Goal: Transaction & Acquisition: Purchase product/service

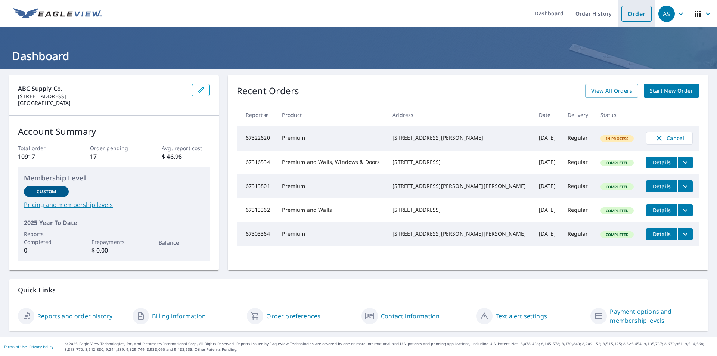
click at [633, 14] on link "Order" at bounding box center [636, 14] width 30 height 16
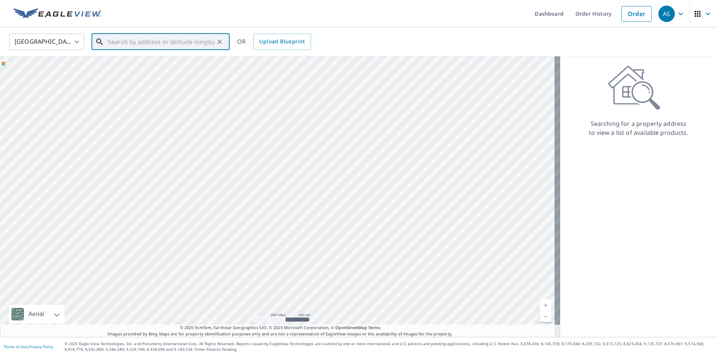
paste input "[STREET_ADDRESS]"
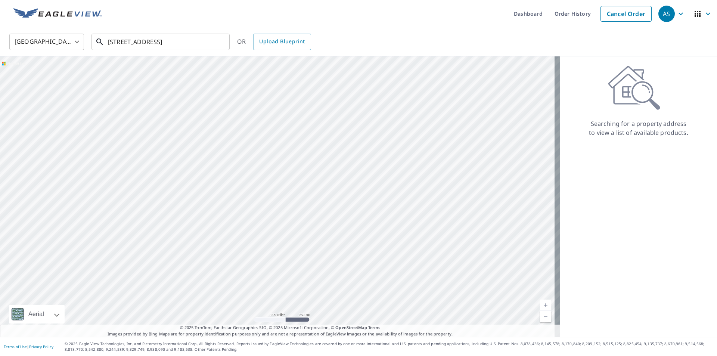
drag, startPoint x: 73, startPoint y: 240, endPoint x: 72, endPoint y: 236, distance: 4.5
click at [72, 238] on div at bounding box center [280, 196] width 560 height 280
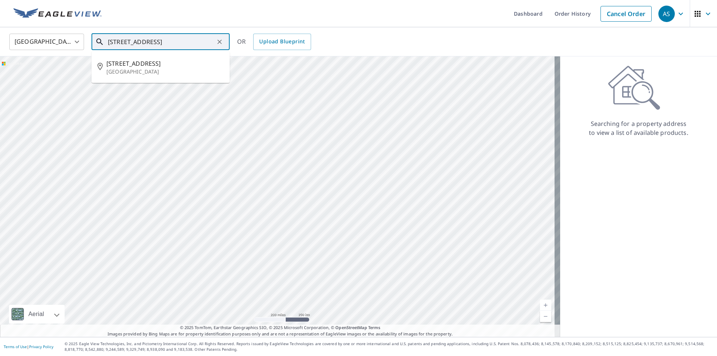
click at [208, 40] on input "[STREET_ADDRESS]" at bounding box center [161, 41] width 106 height 21
click at [173, 73] on p "[GEOGRAPHIC_DATA]" at bounding box center [164, 71] width 117 height 7
type input "[STREET_ADDRESS]"
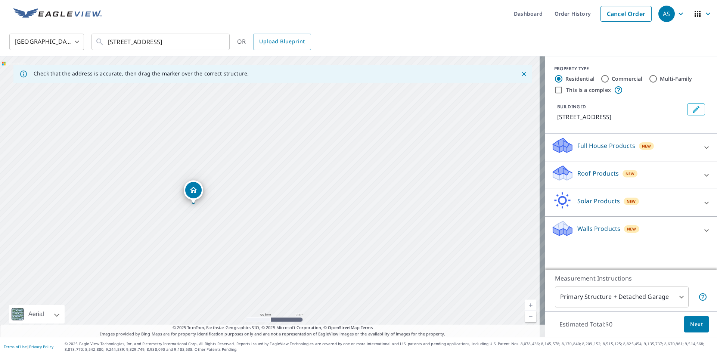
drag, startPoint x: 222, startPoint y: 240, endPoint x: 274, endPoint y: 183, distance: 76.6
click at [274, 183] on div "[STREET_ADDRESS]" at bounding box center [272, 196] width 545 height 280
click at [704, 175] on icon at bounding box center [706, 175] width 4 height 3
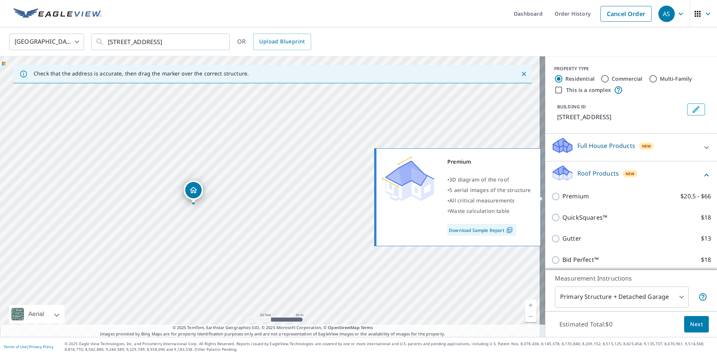
click at [552, 197] on input "Premium $20.5 - $66" at bounding box center [556, 196] width 11 height 9
checkbox input "true"
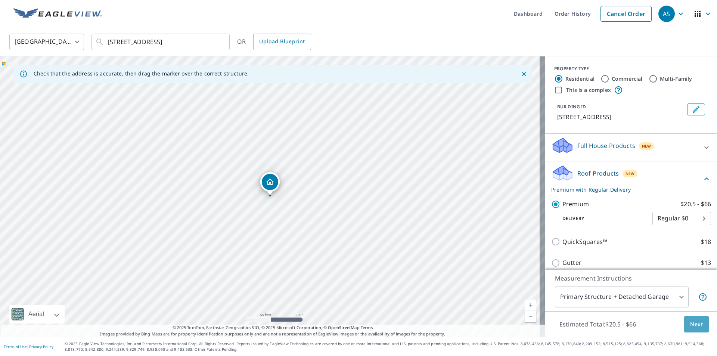
click at [690, 323] on span "Next" at bounding box center [696, 324] width 13 height 9
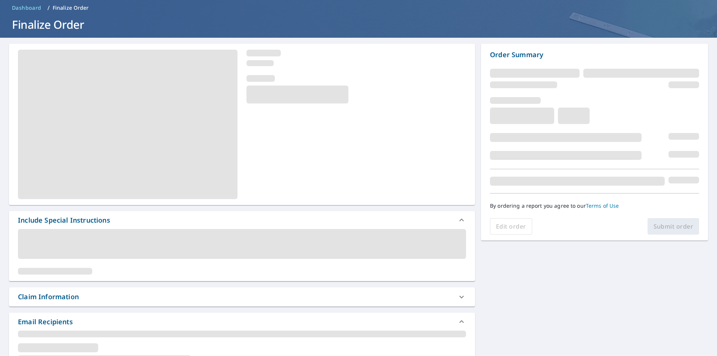
scroll to position [75, 0]
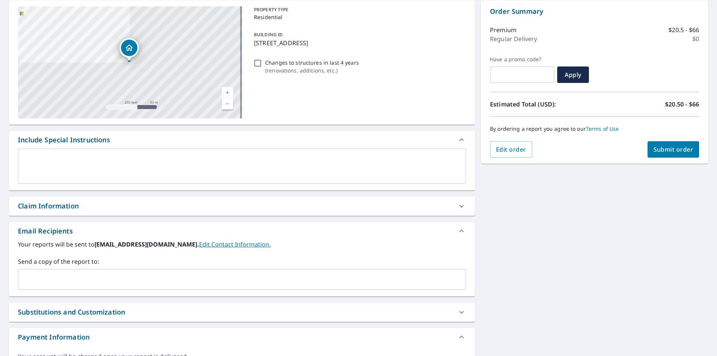
click at [134, 205] on div "Claim Information" at bounding box center [235, 206] width 435 height 10
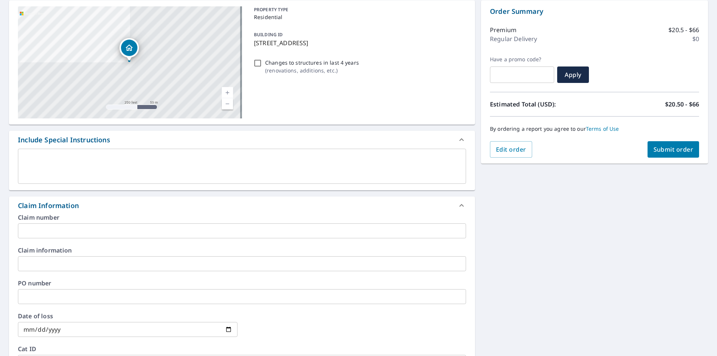
click at [87, 256] on input "text" at bounding box center [242, 263] width 448 height 15
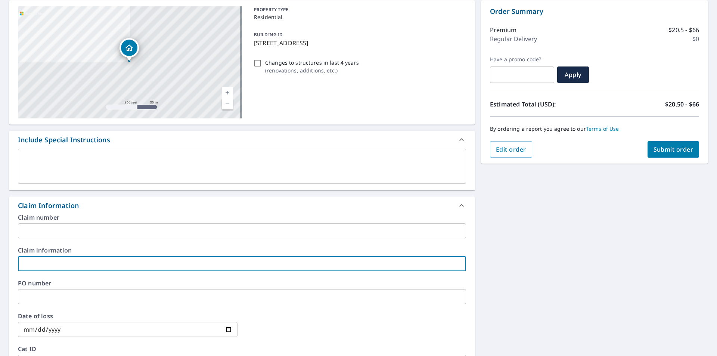
click at [78, 260] on input "text" at bounding box center [242, 263] width 448 height 15
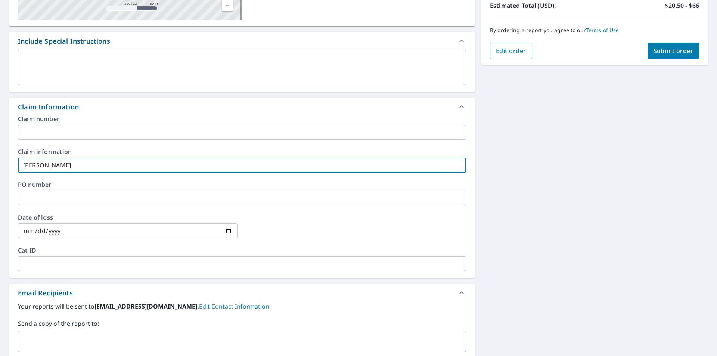
scroll to position [224, 0]
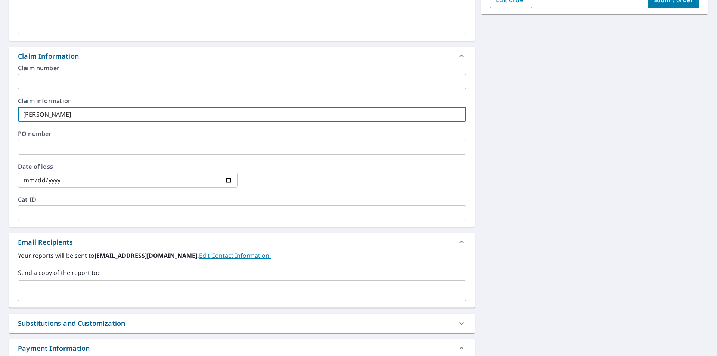
type input "[PERSON_NAME]"
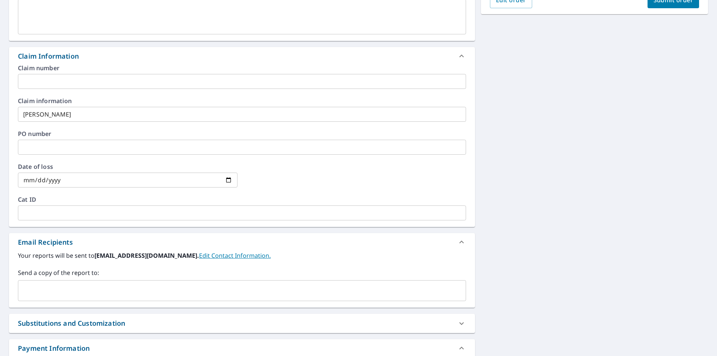
click at [513, 337] on div "[STREET_ADDRESS] Aerial Road A standard road map Aerial A detailed look from ab…" at bounding box center [358, 119] width 717 height 548
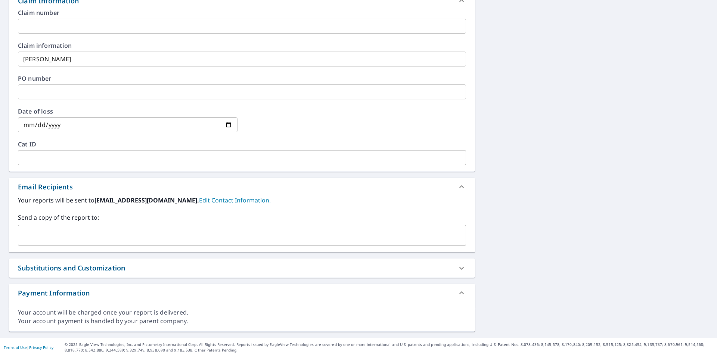
scroll to position [280, 0]
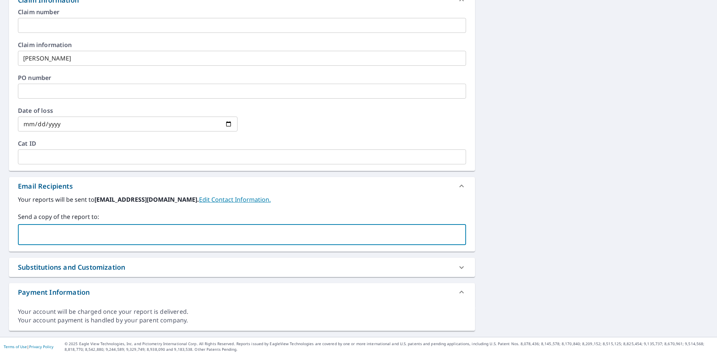
paste input "[PERSON_NAME] <[EMAIL_ADDRESS][DOMAIN_NAME]>"
click at [64, 234] on input "[PERSON_NAME] <[EMAIL_ADDRESS][DOMAIN_NAME]>" at bounding box center [236, 234] width 430 height 14
click at [164, 239] on input "[EMAIL_ADDRESS][DOMAIN_NAME]>" at bounding box center [236, 234] width 430 height 14
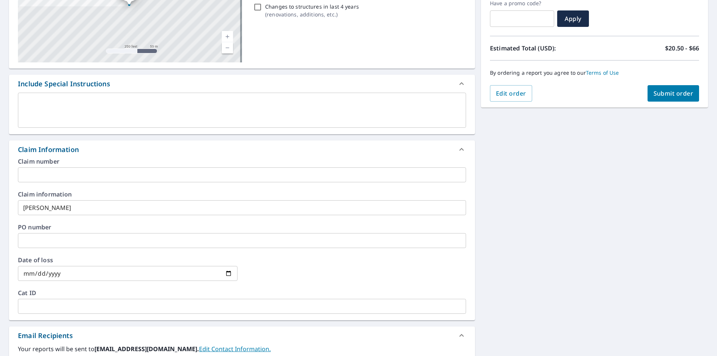
scroll to position [0, 0]
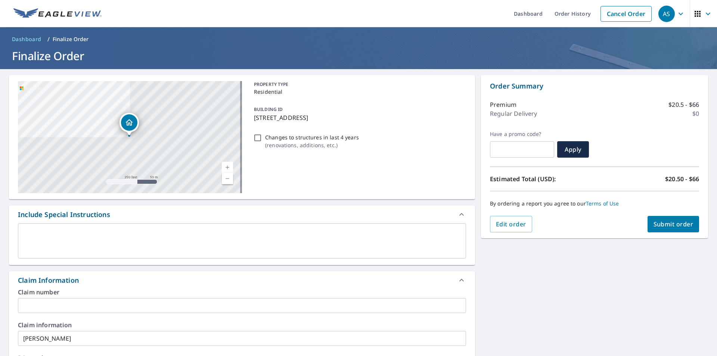
type input "[EMAIL_ADDRESS][DOMAIN_NAME]>"
click at [665, 221] on span "Submit order" at bounding box center [674, 224] width 40 height 8
click at [670, 225] on span "Submit order" at bounding box center [674, 224] width 40 height 8
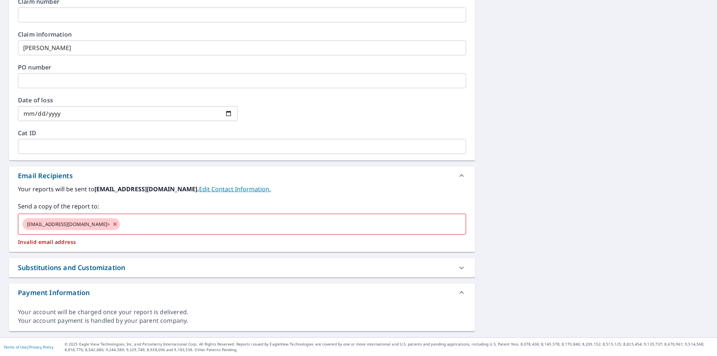
scroll to position [291, 0]
drag, startPoint x: 703, startPoint y: 262, endPoint x: 685, endPoint y: 258, distance: 18.5
click at [703, 262] on div "[STREET_ADDRESS] Aerial Road A standard road map Aerial A detailed look from ab…" at bounding box center [358, 57] width 717 height 559
click at [39, 218] on div "[EMAIL_ADDRESS][DOMAIN_NAME]>" at bounding box center [70, 224] width 97 height 12
click at [38, 224] on span "[EMAIL_ADDRESS][DOMAIN_NAME]>" at bounding box center [68, 223] width 92 height 7
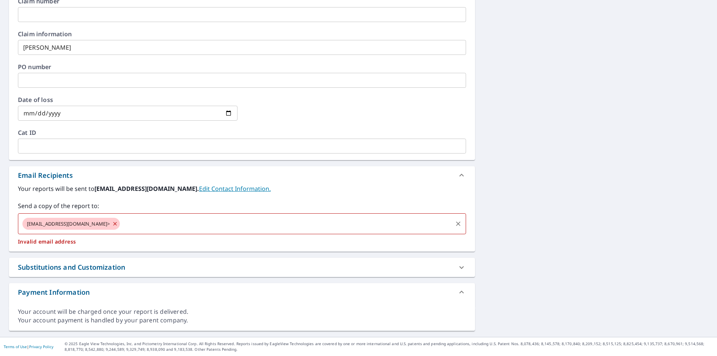
click at [133, 230] on input "text" at bounding box center [286, 224] width 330 height 14
drag, startPoint x: 55, startPoint y: 224, endPoint x: 42, endPoint y: 224, distance: 13.1
click at [53, 224] on span "[EMAIL_ADDRESS][DOMAIN_NAME]>" at bounding box center [68, 223] width 92 height 7
click at [39, 223] on span "[EMAIL_ADDRESS][DOMAIN_NAME]>" at bounding box center [68, 223] width 92 height 7
click at [153, 231] on div "[EMAIL_ADDRESS][DOMAIN_NAME]> ​" at bounding box center [242, 223] width 448 height 21
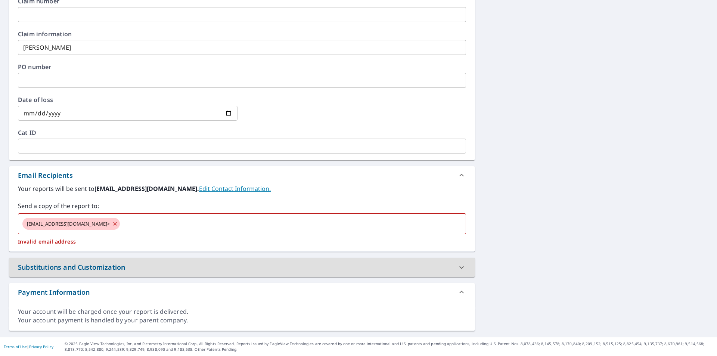
click at [131, 248] on div "Email Recipients Your reports will be sent to [EMAIL_ADDRESS][DOMAIN_NAME]. Edi…" at bounding box center [242, 209] width 466 height 86
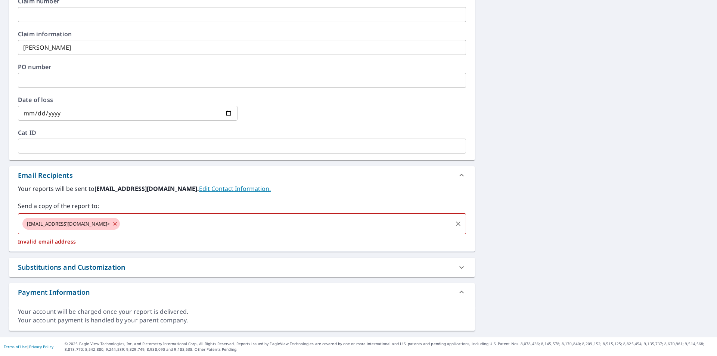
click at [114, 223] on icon at bounding box center [115, 224] width 6 height 8
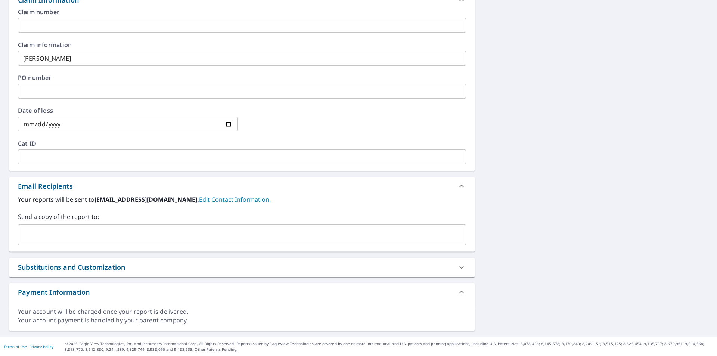
scroll to position [280, 0]
click at [80, 234] on input "text" at bounding box center [236, 234] width 430 height 14
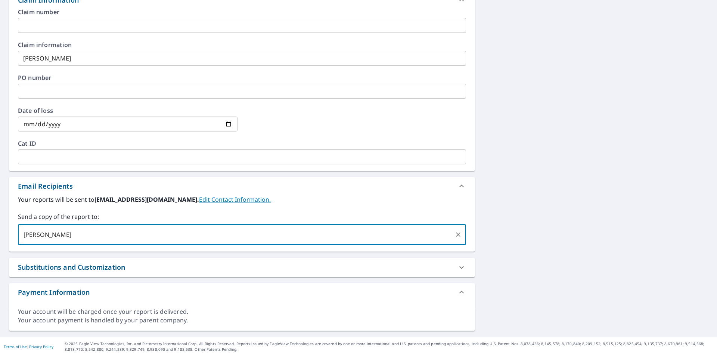
type input "[PERSON_NAME]"
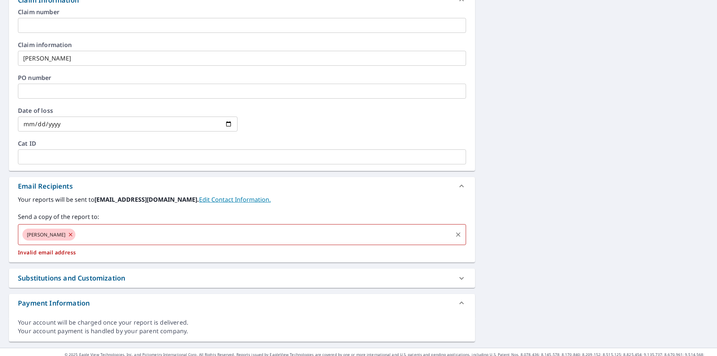
click at [99, 239] on input "text" at bounding box center [264, 234] width 375 height 14
click at [69, 236] on icon at bounding box center [70, 234] width 3 height 3
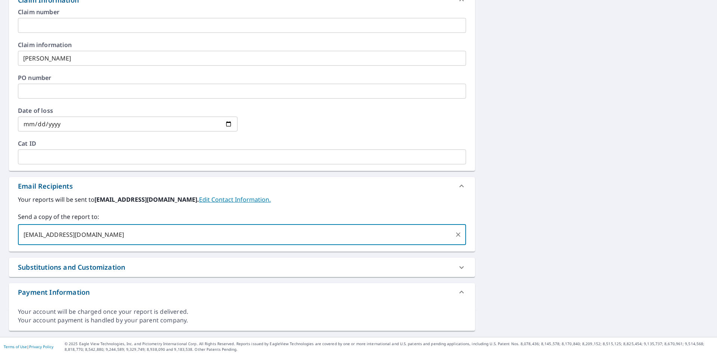
type input "[EMAIL_ADDRESS]"
drag, startPoint x: 163, startPoint y: 227, endPoint x: 102, endPoint y: 240, distance: 62.9
click at [163, 226] on div "[EMAIL_ADDRESS] ​" at bounding box center [242, 234] width 448 height 21
click at [75, 234] on icon at bounding box center [72, 234] width 3 height 3
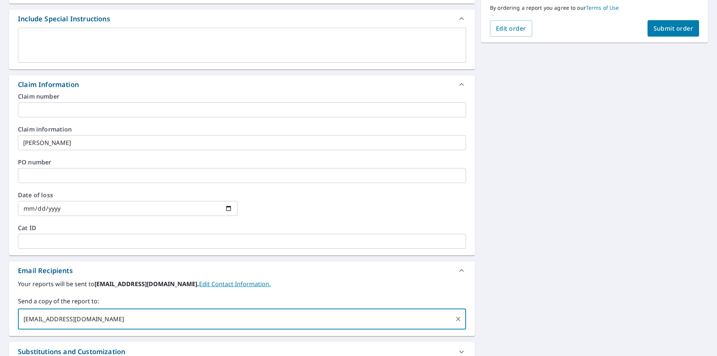
scroll to position [131, 0]
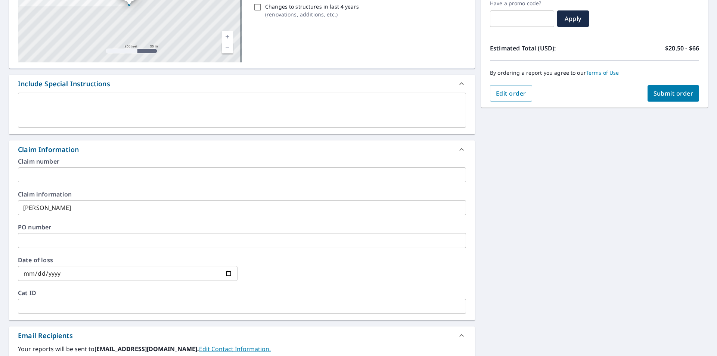
type input "[EMAIL_ADDRESS][DOMAIN_NAME]"
click at [680, 85] on div "By ordering a report you agree to our Terms of Use" at bounding box center [594, 72] width 209 height 25
click at [677, 92] on span "Submit order" at bounding box center [674, 93] width 40 height 8
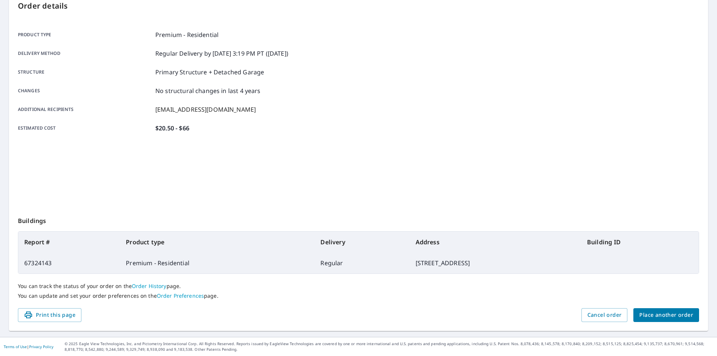
scroll to position [84, 0]
